Goal: Task Accomplishment & Management: Use online tool/utility

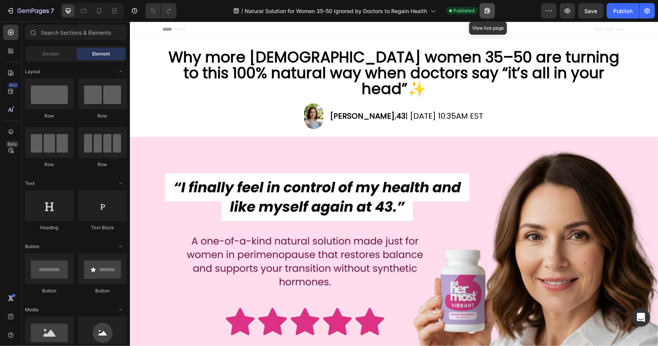
click at [488, 10] on icon "button" at bounding box center [487, 11] width 6 height 6
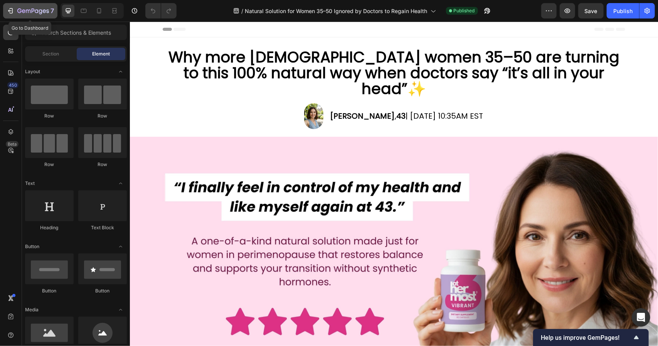
click at [14, 4] on button "7" at bounding box center [30, 10] width 54 height 15
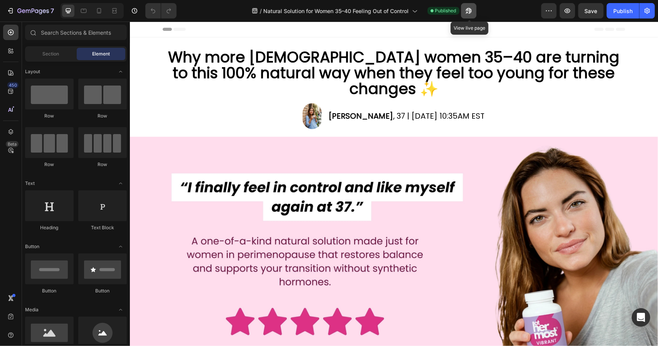
click at [474, 7] on button "button" at bounding box center [468, 10] width 15 height 15
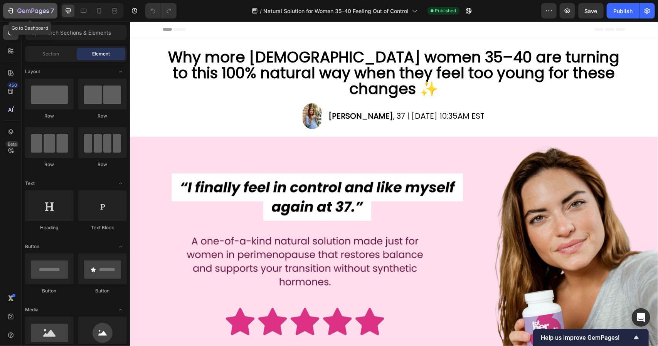
click at [17, 9] on icon "button" at bounding box center [33, 11] width 32 height 7
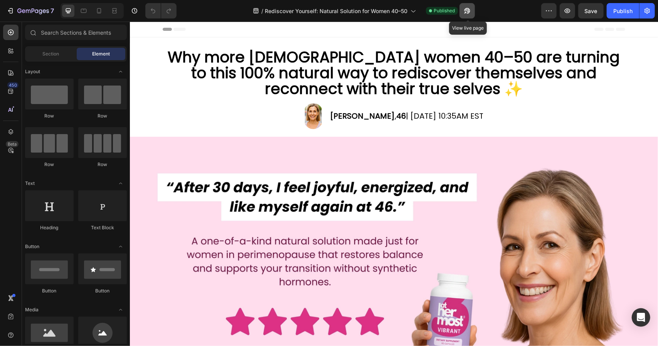
click at [471, 12] on icon "button" at bounding box center [468, 11] width 6 height 6
